Goal: Transaction & Acquisition: Purchase product/service

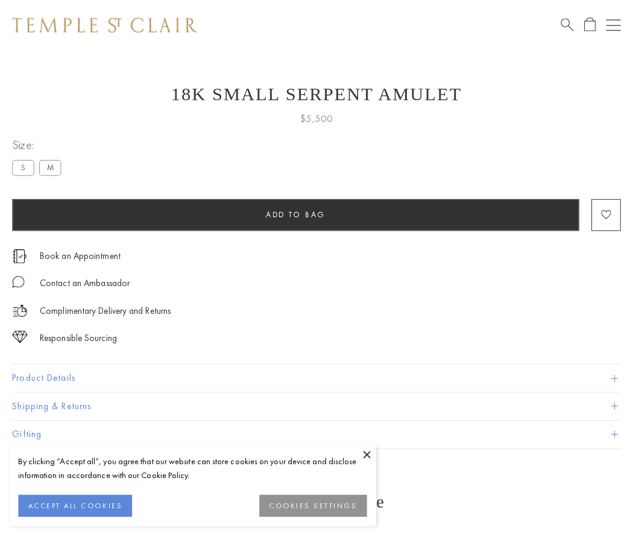
scroll to position [48, 0]
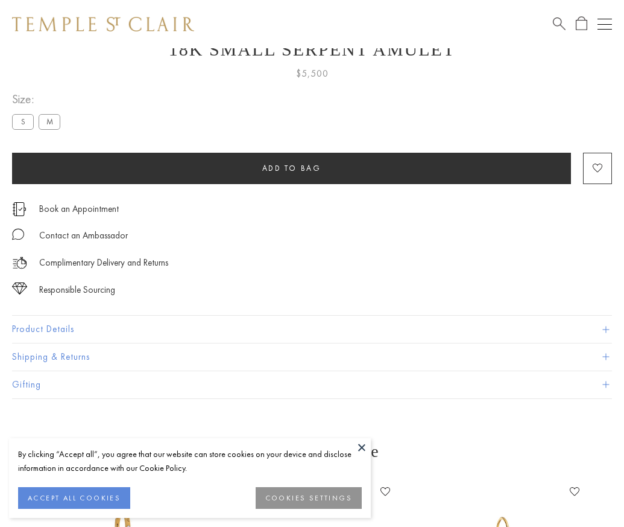
click at [291, 168] on span "Add to bag" at bounding box center [291, 168] width 59 height 10
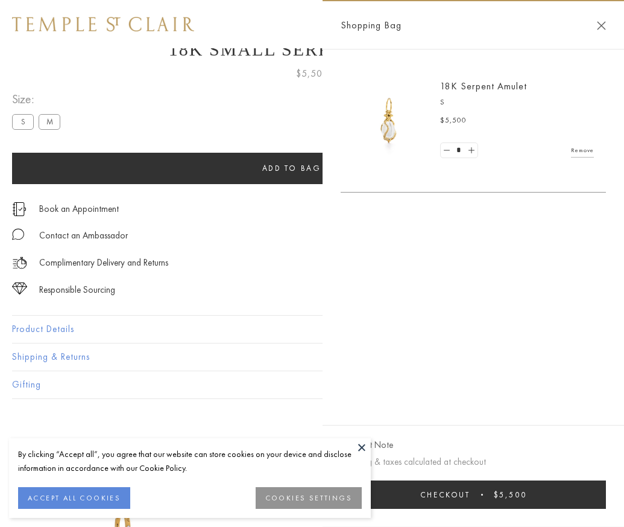
click at [471, 499] on span "Checkout" at bounding box center [445, 494] width 50 height 10
